Goal: Check status

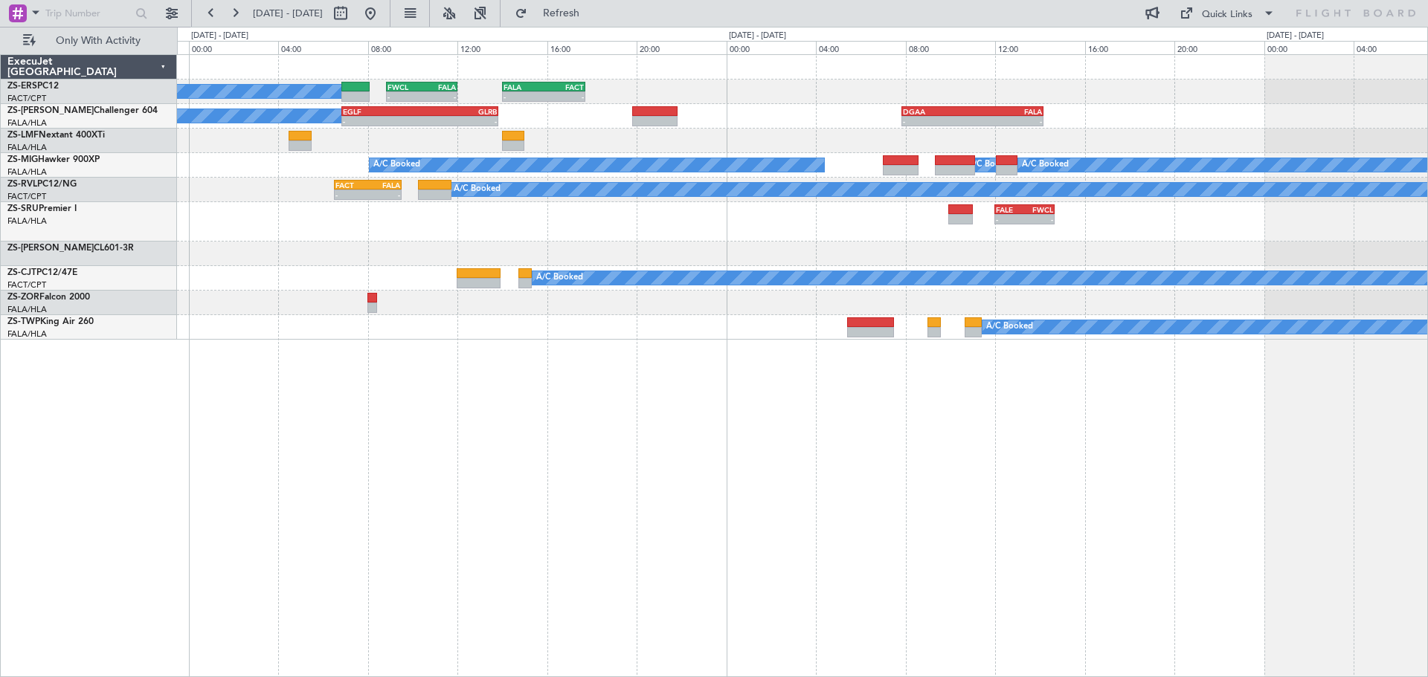
click at [861, 503] on div "A/C Booked A/C Booked - - FWCL 08:50 Z FALA 12:00 Z - - FALA 14:00 Z FACT 17:43…" at bounding box center [802, 365] width 1251 height 623
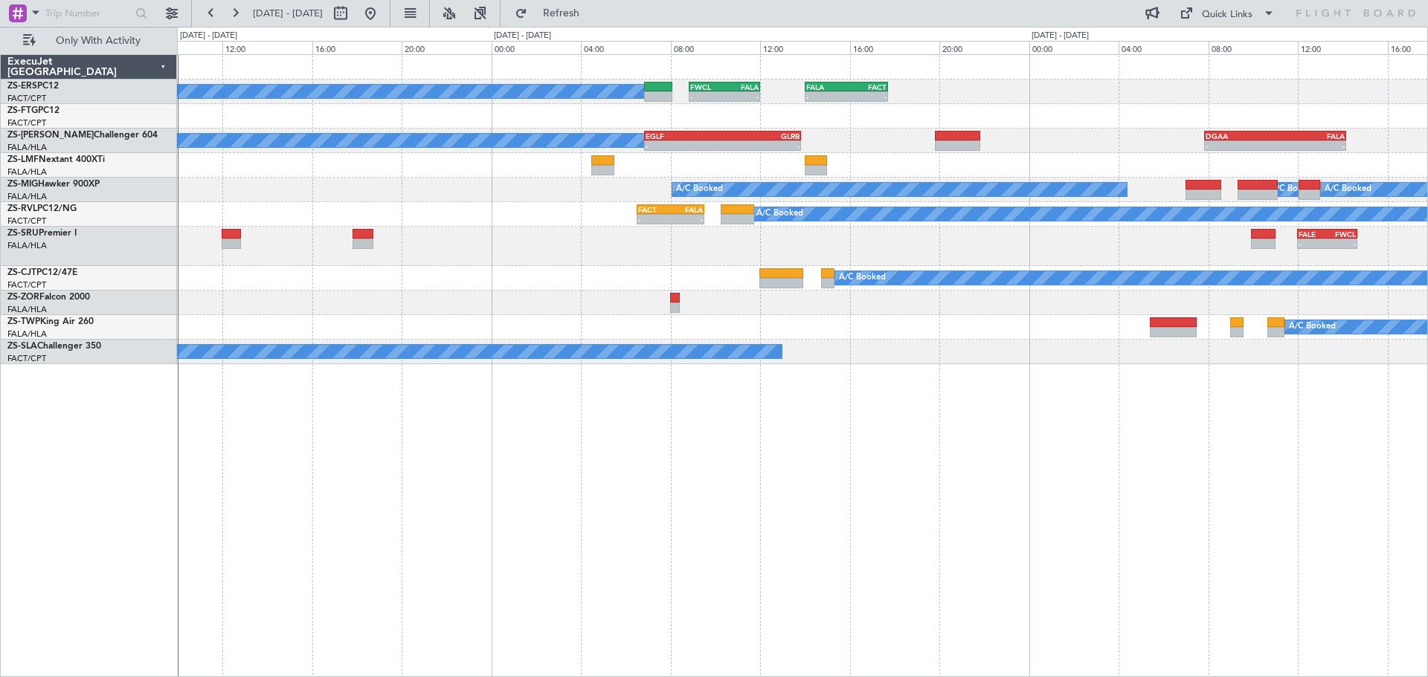
click at [891, 528] on div "A/C Booked A/C Booked - - FWCL 08:50 Z FALA 12:00 Z - - FALA 14:00 Z FACT 17:43…" at bounding box center [802, 365] width 1251 height 623
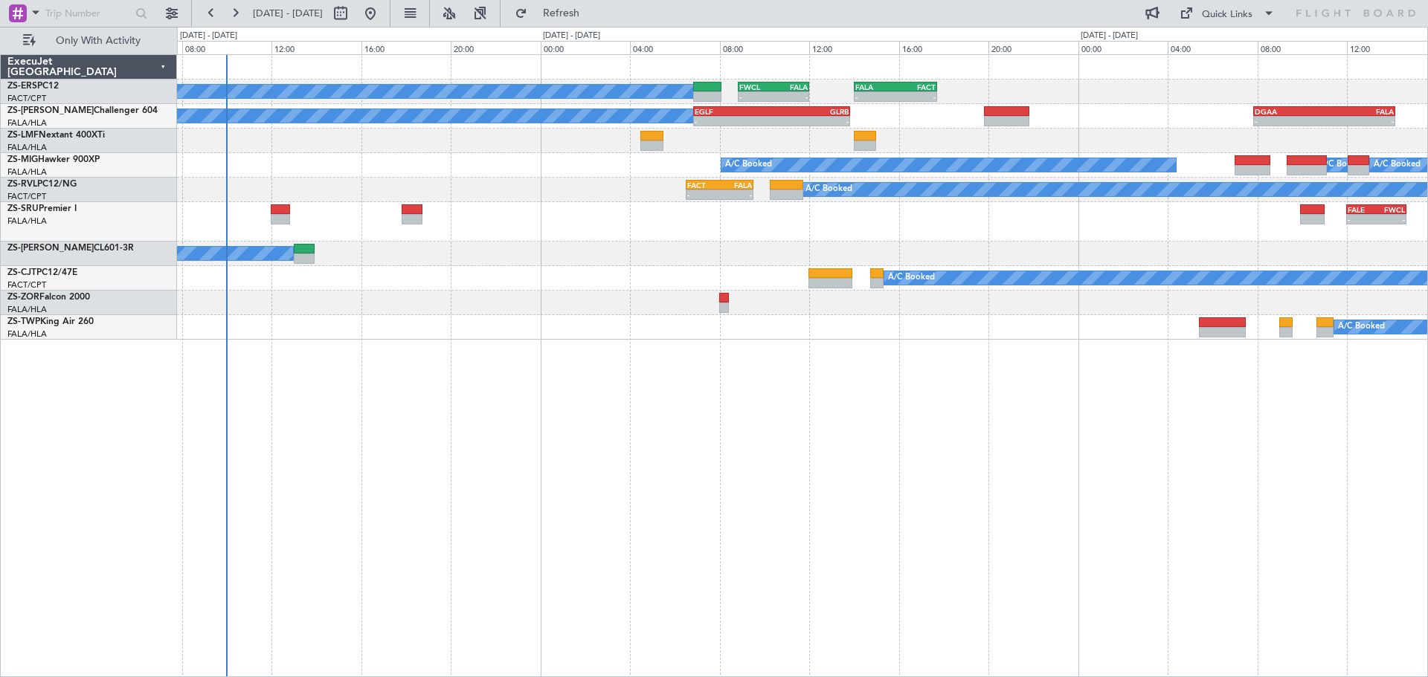
click at [602, 567] on div "A/C Booked A/C Booked - - FWCL 08:50 Z FALA 12:00 Z - - FALA 14:00 Z FACT 17:43…" at bounding box center [802, 365] width 1251 height 623
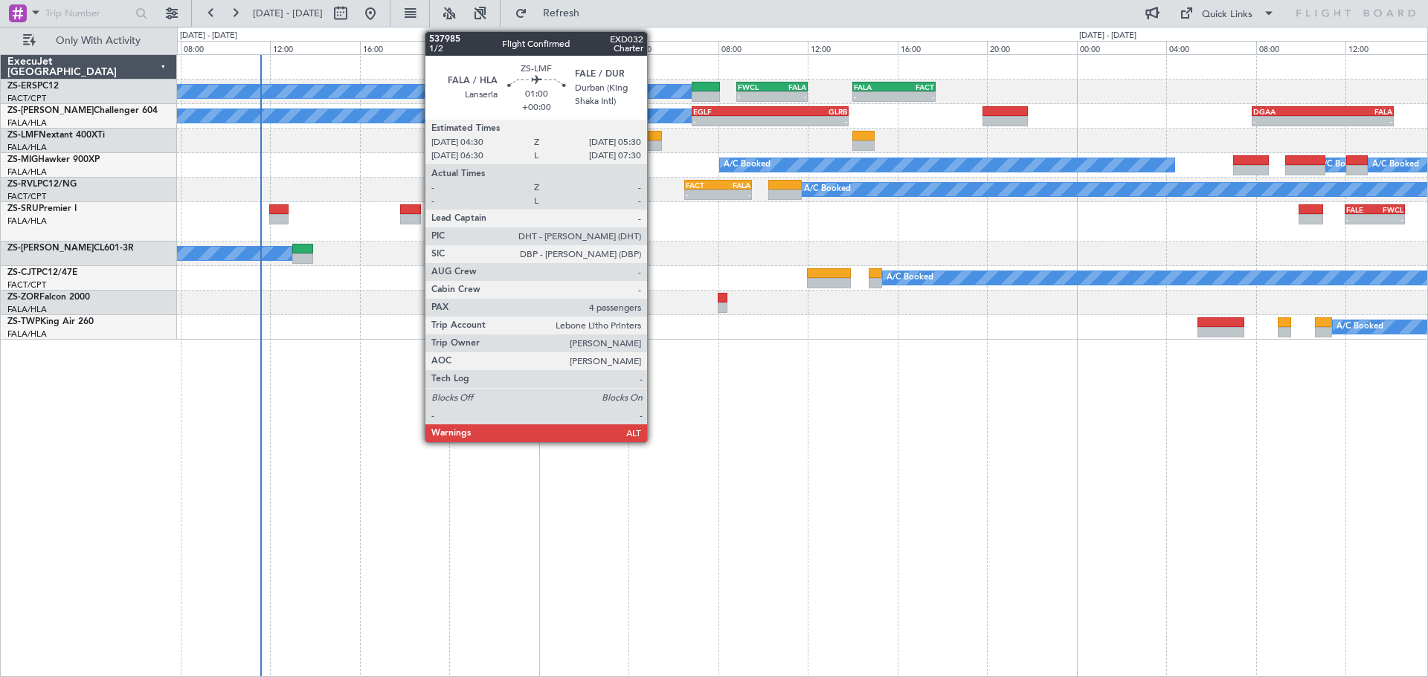
click at [654, 140] on div at bounding box center [650, 136] width 23 height 10
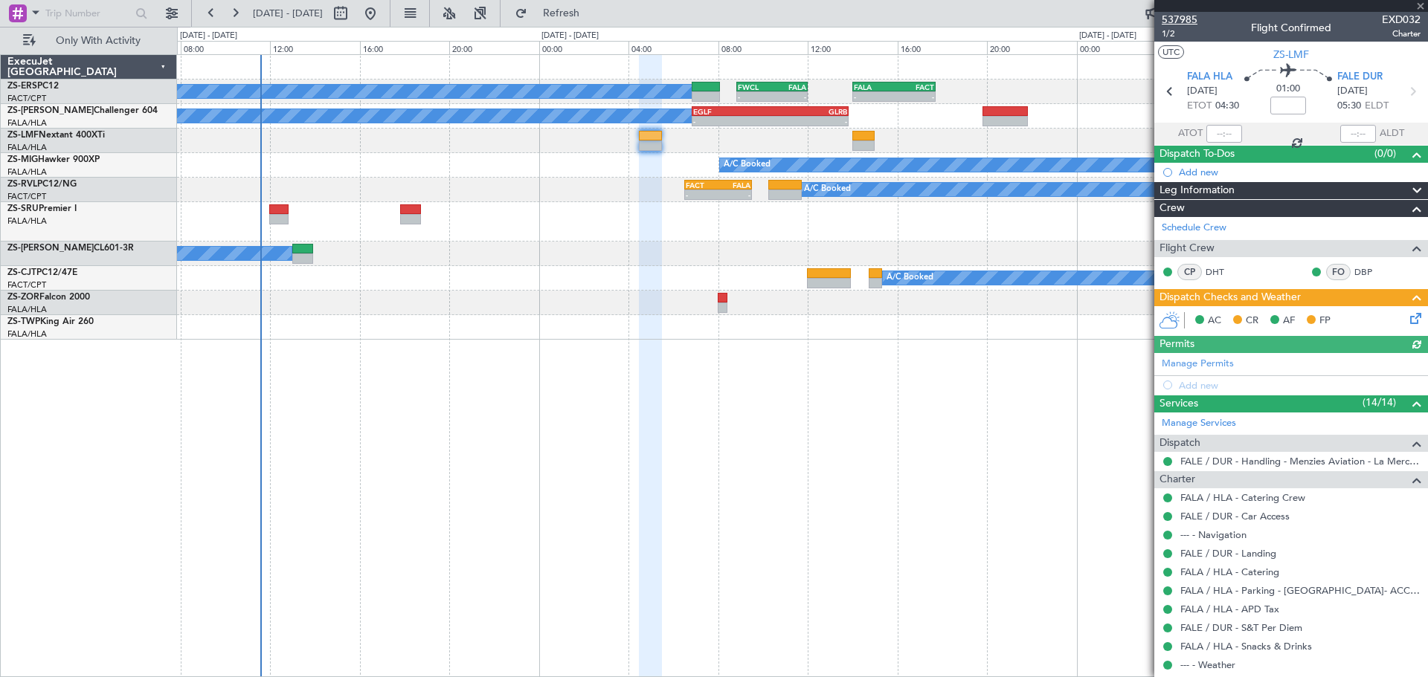
click at [1184, 18] on span "537985" at bounding box center [1179, 20] width 36 height 16
click at [1420, 7] on span at bounding box center [1420, 6] width 15 height 13
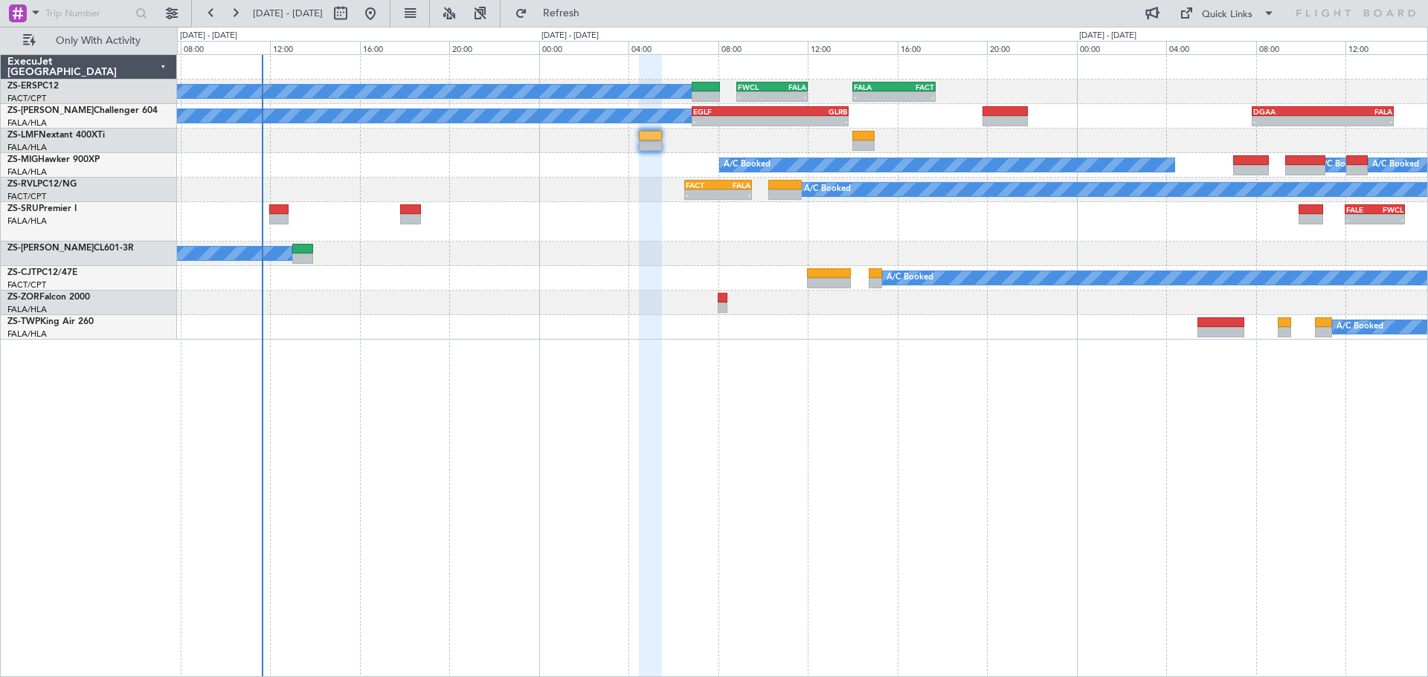
type input "0"
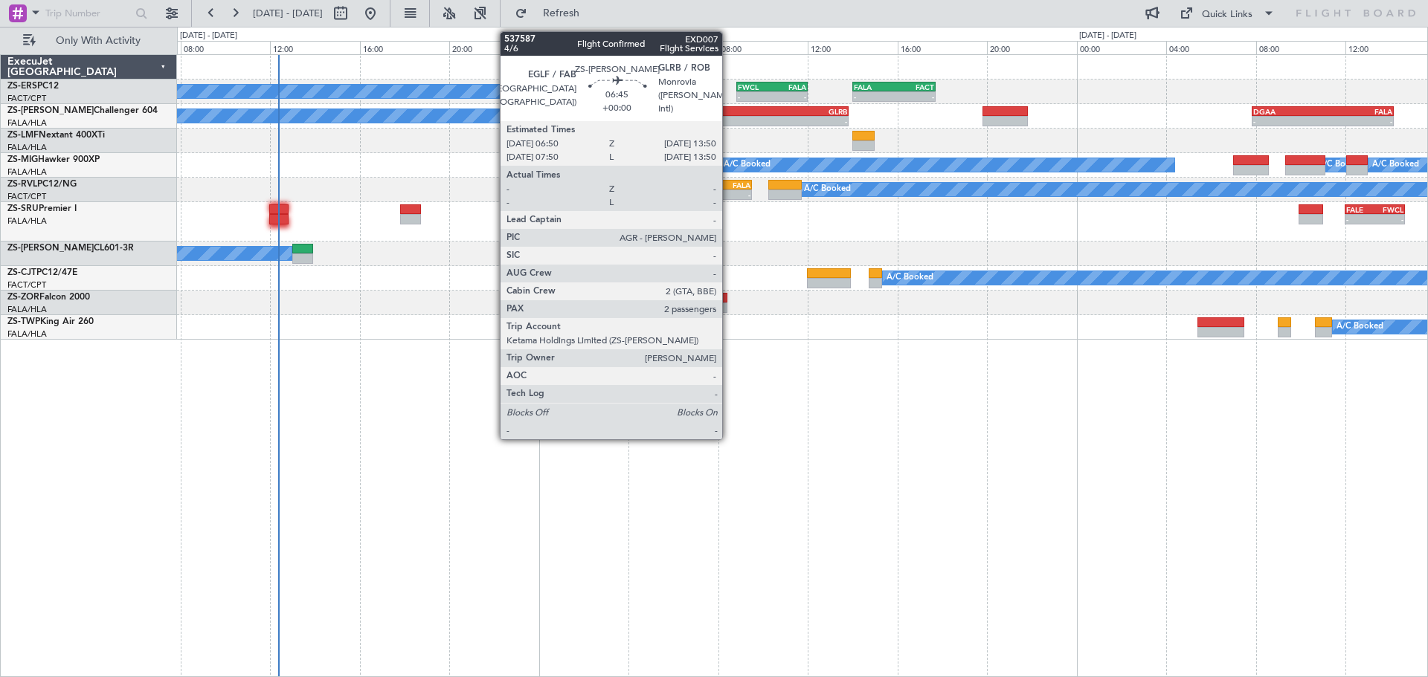
click at [729, 118] on div "-" at bounding box center [731, 121] width 77 height 9
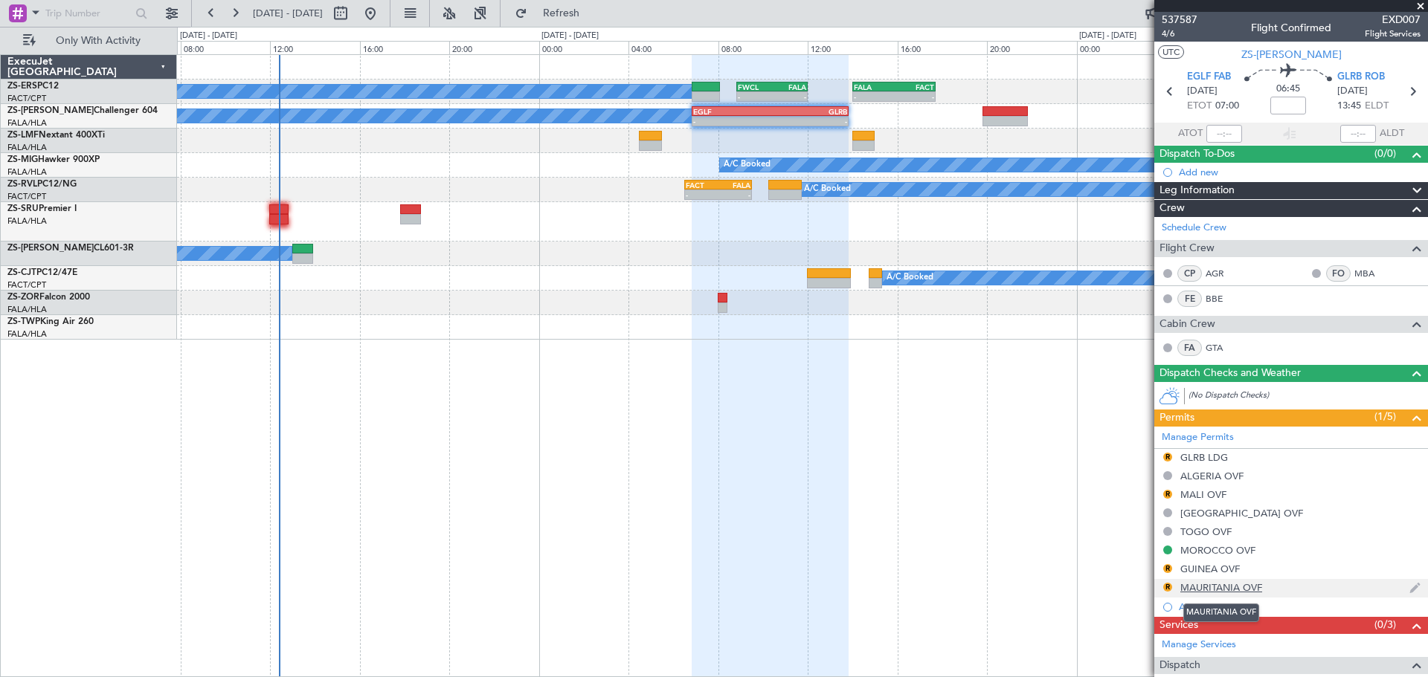
click at [1202, 590] on div "MAURITANIA OVF" at bounding box center [1221, 587] width 82 height 13
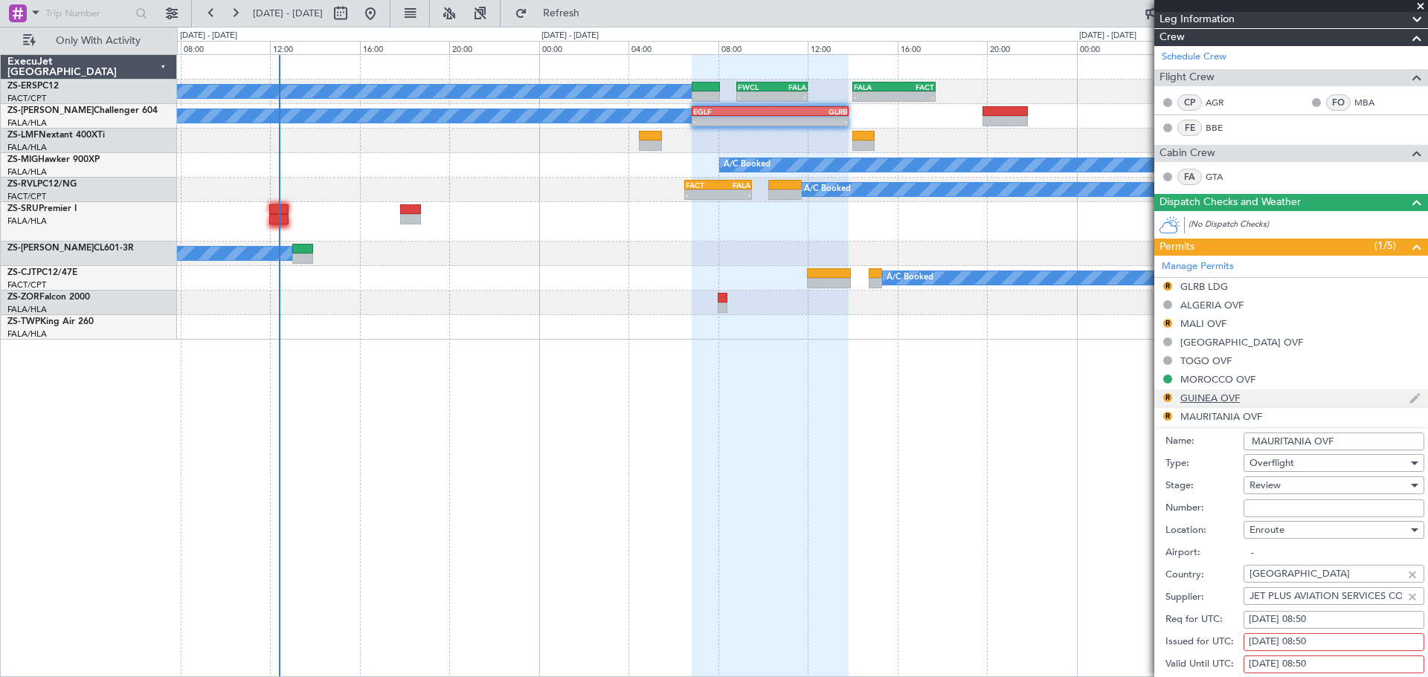
scroll to position [223, 0]
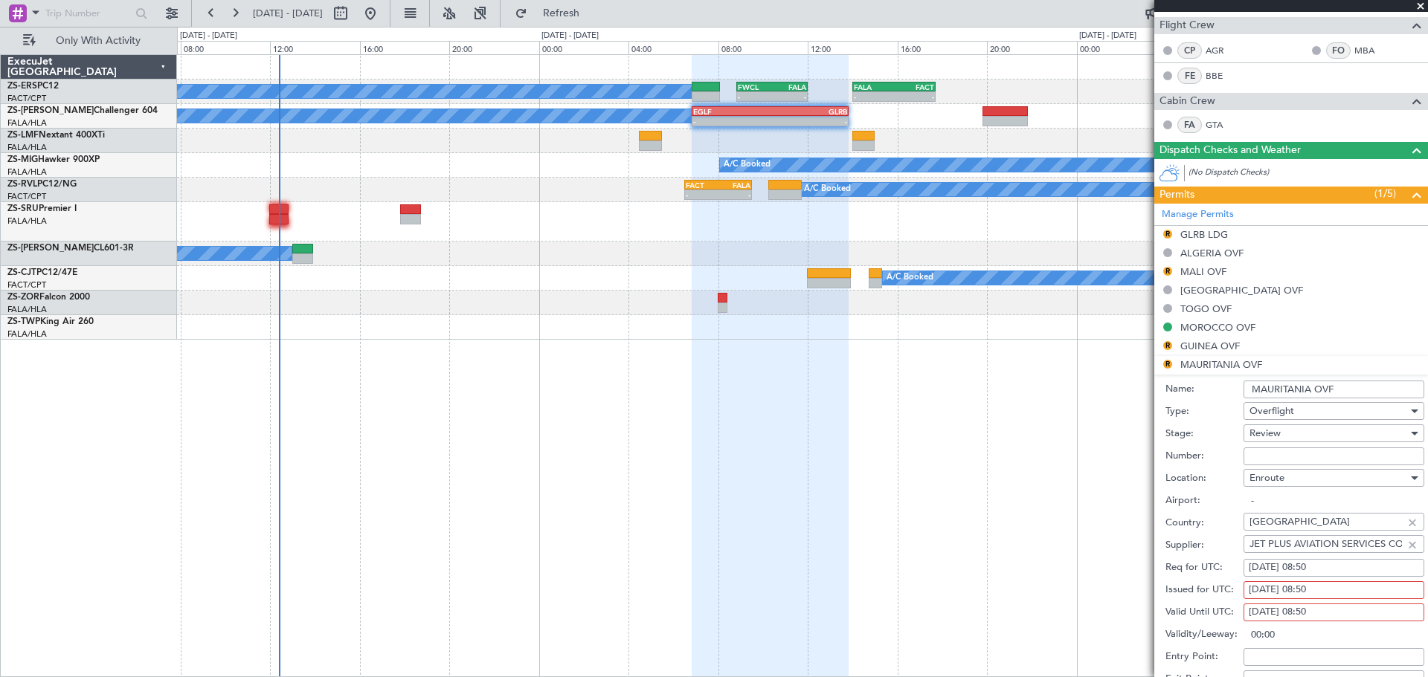
click at [1230, 369] on li "R MAURITANIA OVF Name: [GEOGRAPHIC_DATA] OVF Type: Overflight Stage: Review Num…" at bounding box center [1291, 587] width 274 height 462
click at [1408, 194] on span at bounding box center [1417, 195] width 18 height 18
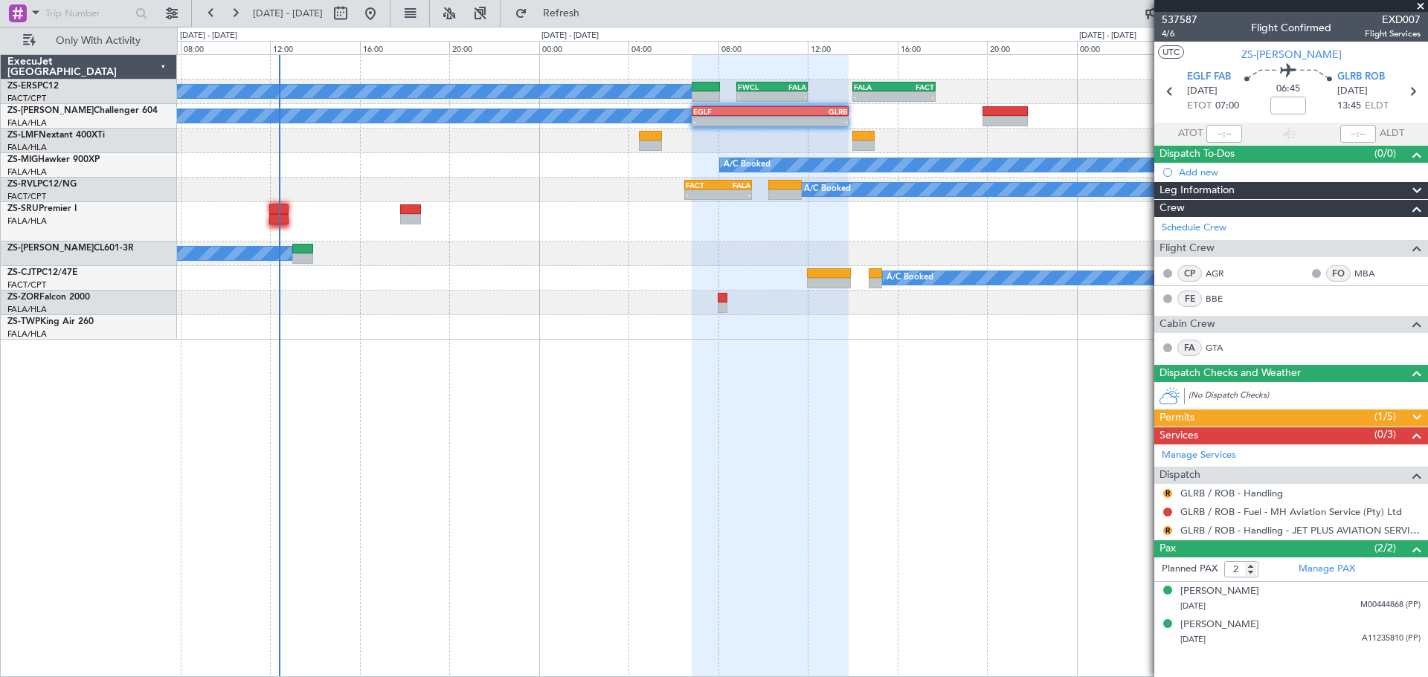
scroll to position [0, 0]
click at [1416, 413] on span at bounding box center [1417, 418] width 18 height 18
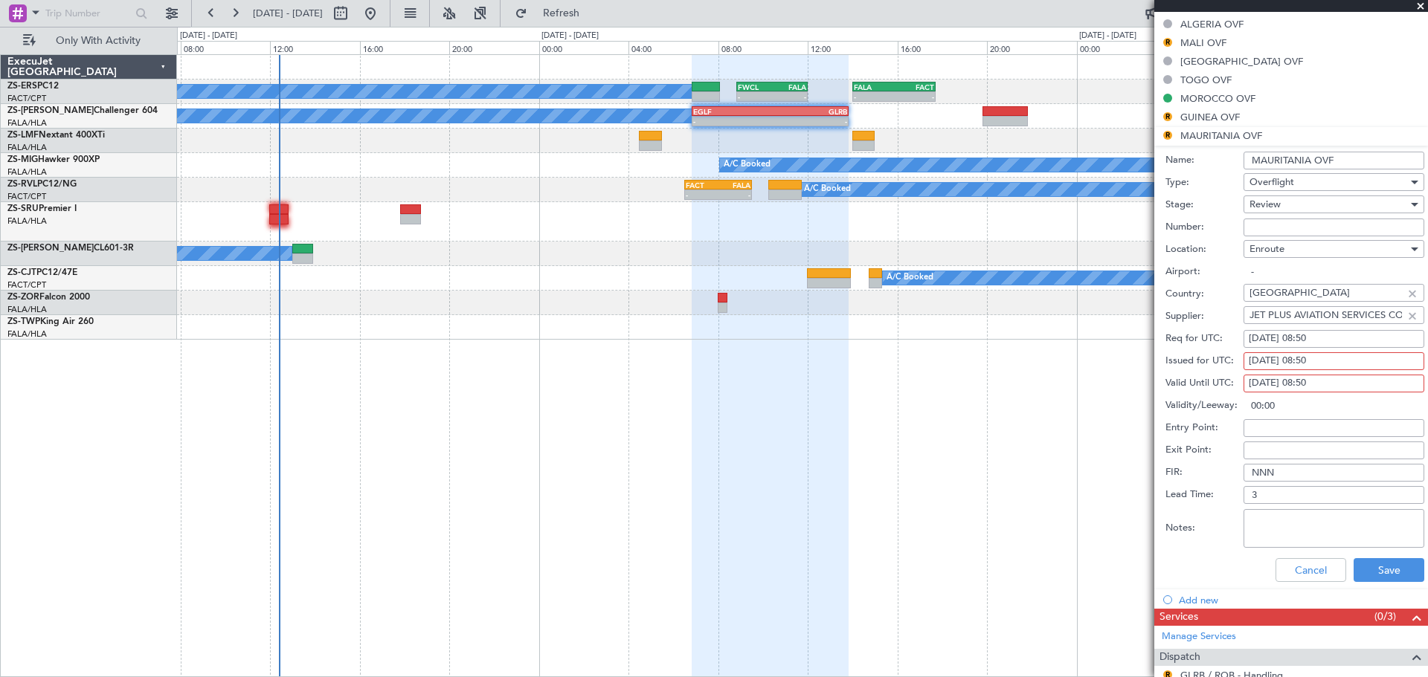
scroll to position [595, 0]
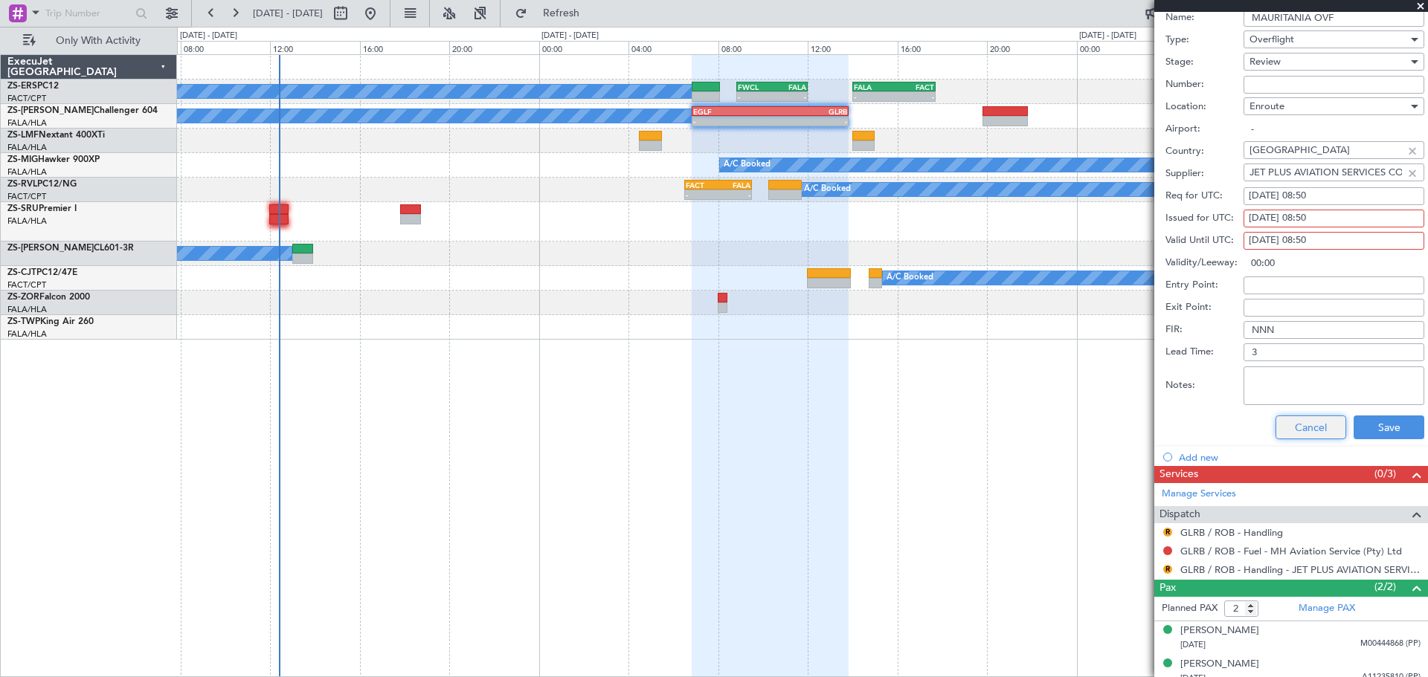
click at [1286, 426] on button "Cancel" at bounding box center [1310, 428] width 71 height 24
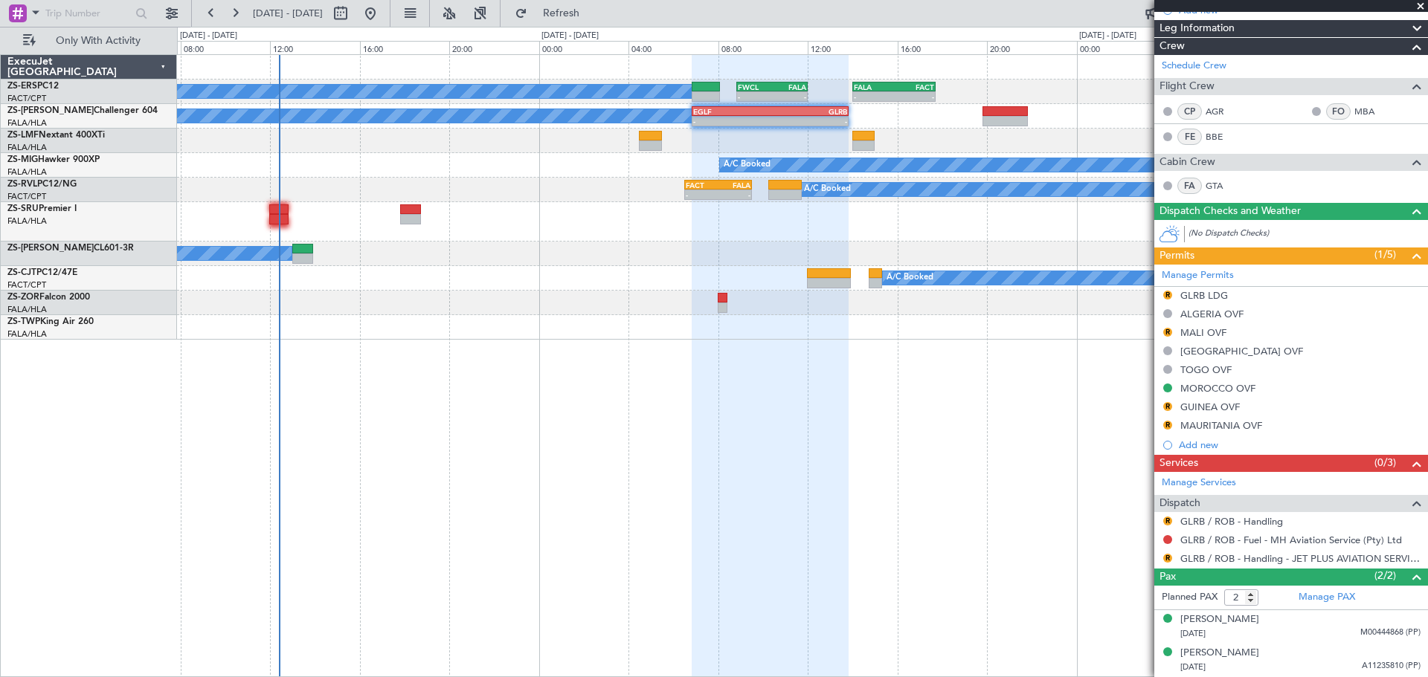
scroll to position [161, 0]
